Goal: Check status: Check status

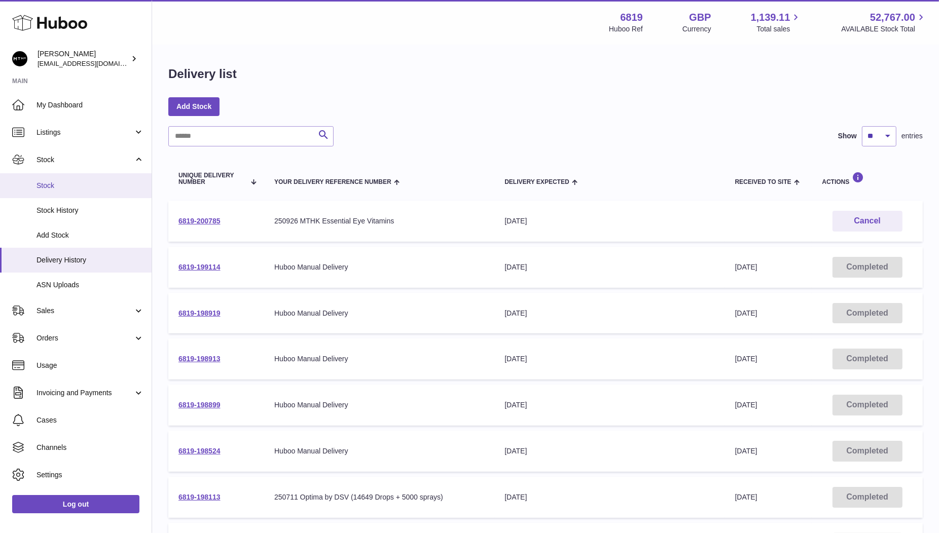
click at [56, 185] on span "Stock" at bounding box center [89, 186] width 107 height 10
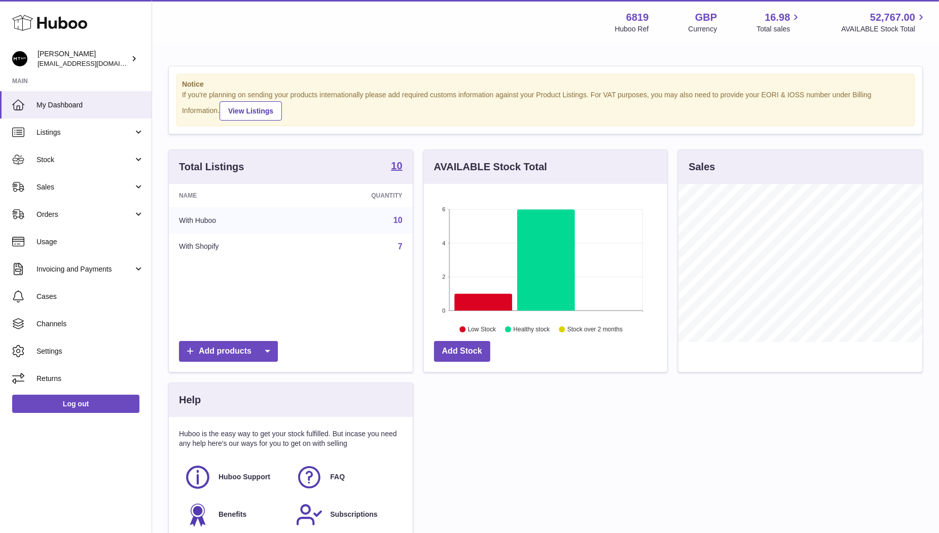
click at [399, 244] on link "7" at bounding box center [400, 246] width 5 height 9
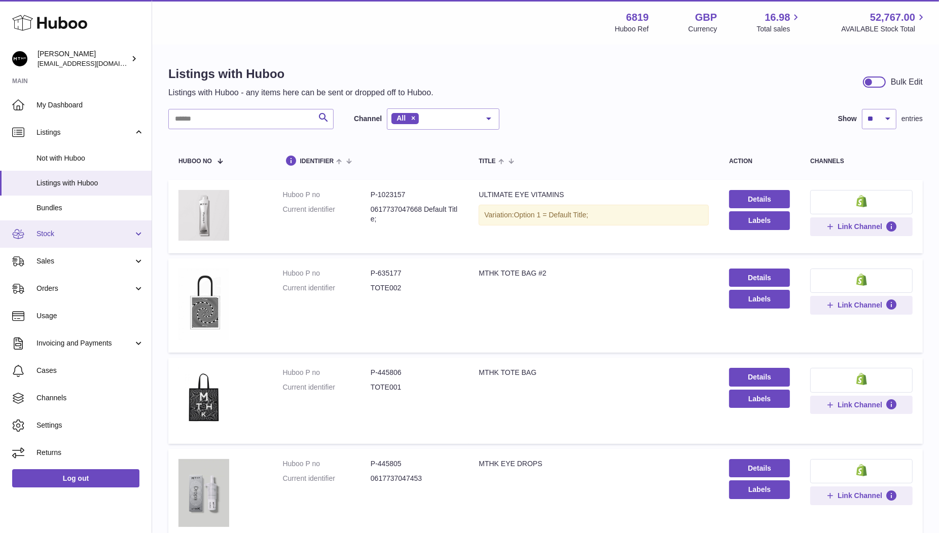
click at [50, 234] on span "Stock" at bounding box center [84, 234] width 97 height 10
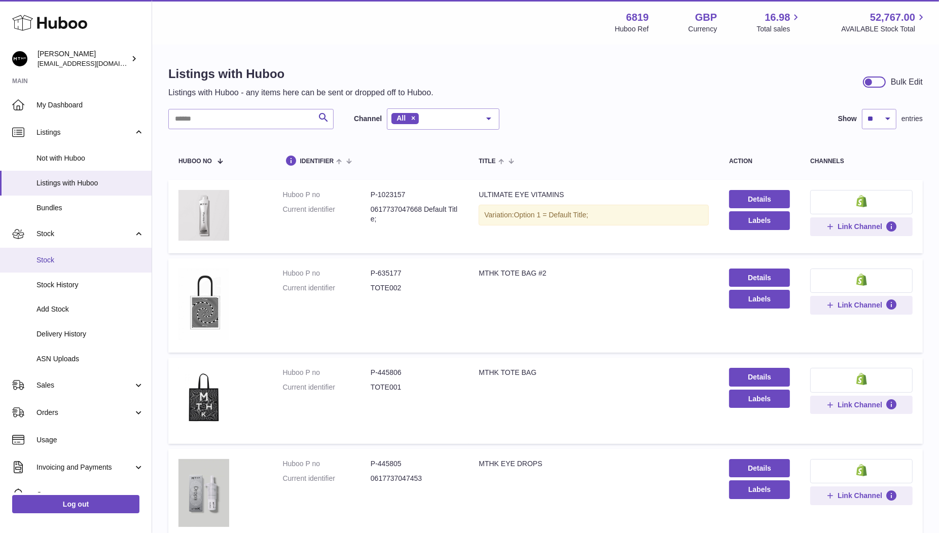
click at [53, 261] on span "Stock" at bounding box center [89, 260] width 107 height 10
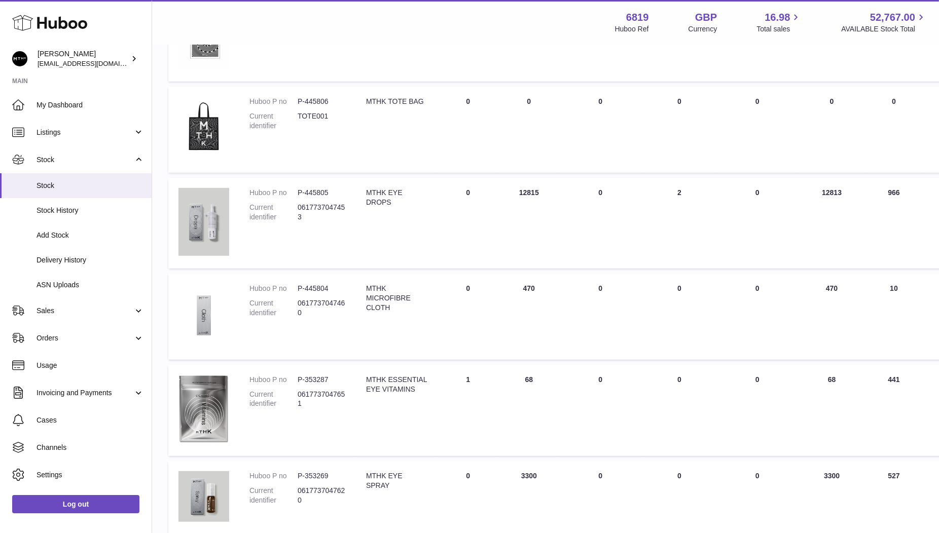
scroll to position [544, 0]
